Goal: Book appointment/travel/reservation

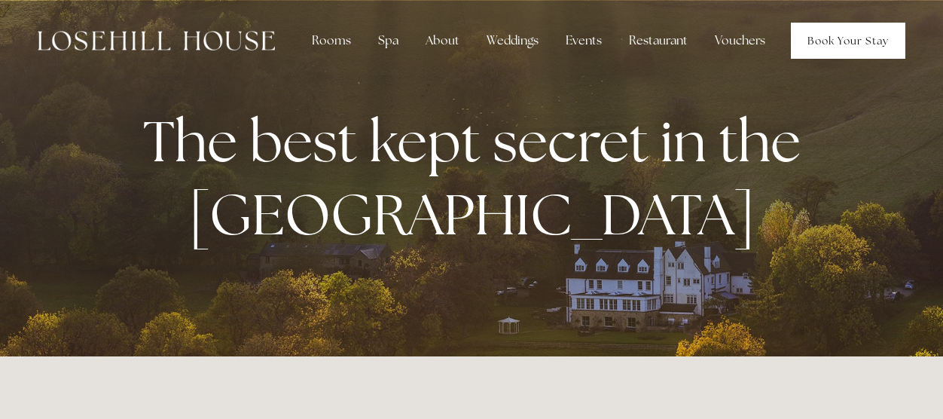
click at [851, 42] on link "Book Your Stay" at bounding box center [848, 41] width 115 height 36
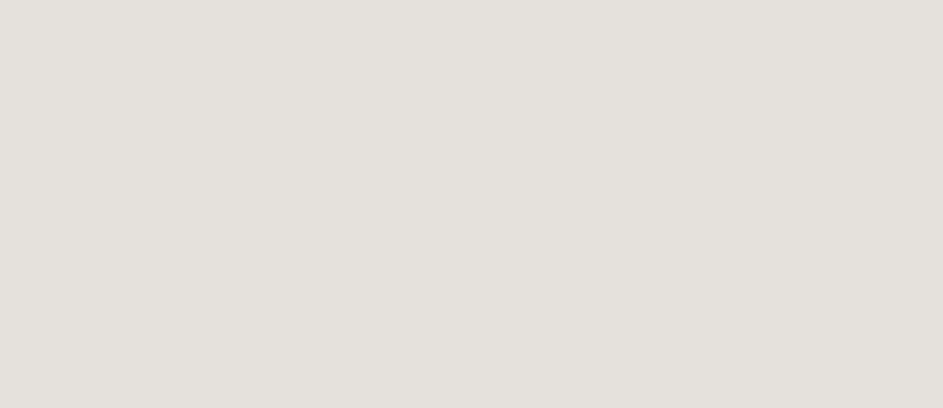
scroll to position [82, 0]
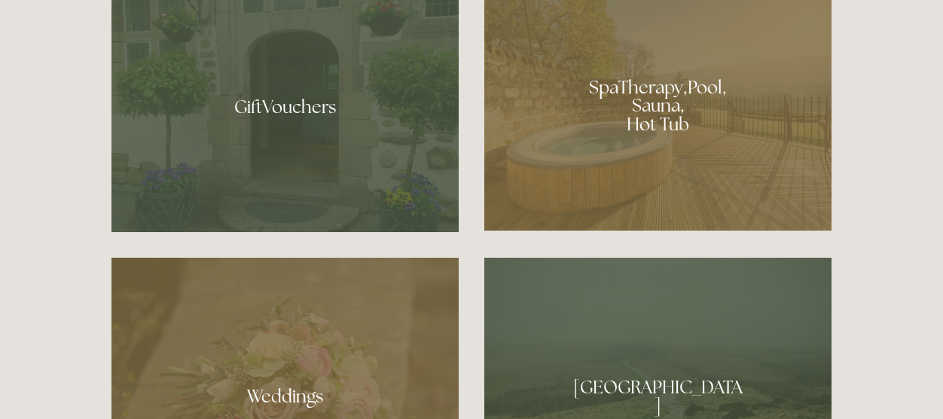
scroll to position [1121, 0]
click at [658, 99] on div at bounding box center [657, 99] width 347 height 261
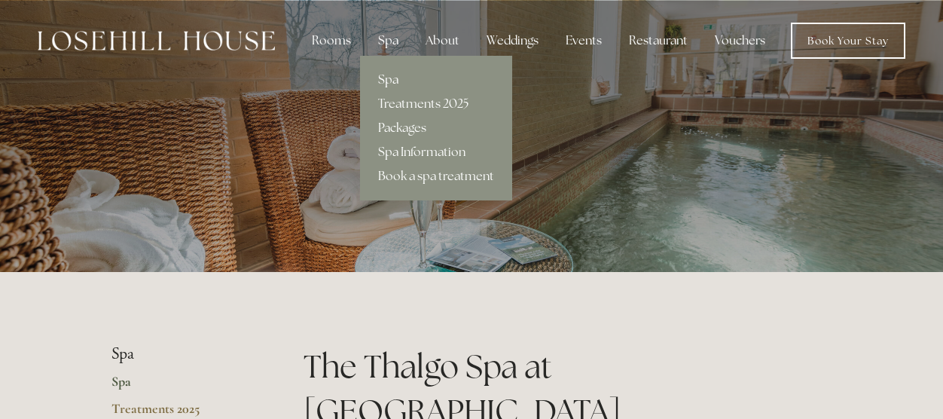
click at [399, 38] on div "Spa" at bounding box center [388, 41] width 44 height 30
